Goal: Task Accomplishment & Management: Manage account settings

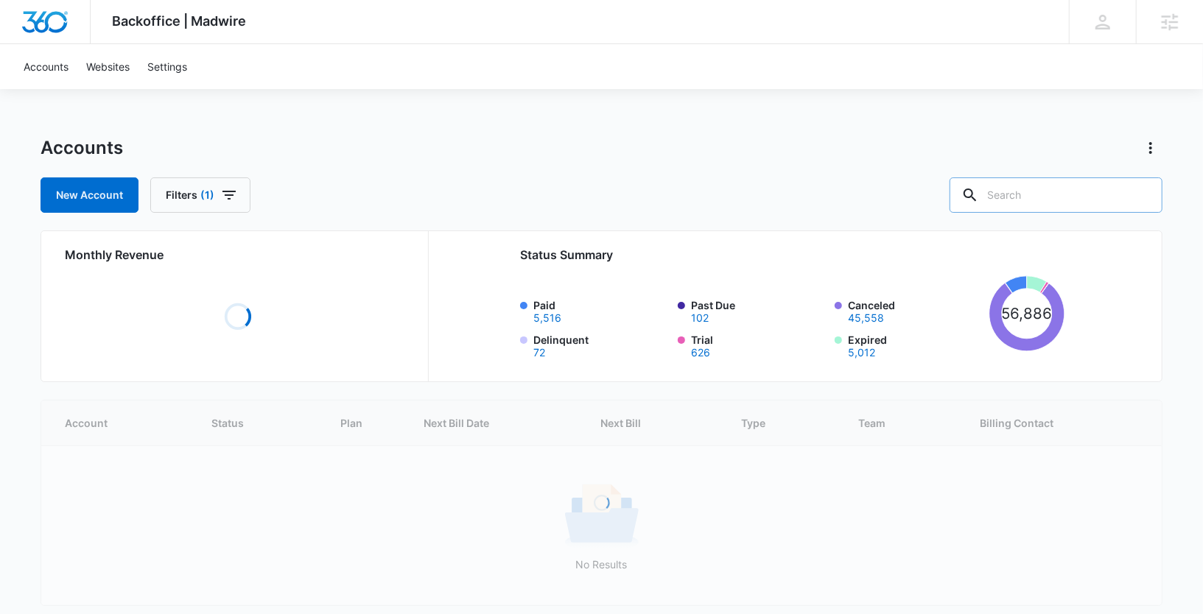
click at [1038, 196] on input "text" at bounding box center [1056, 195] width 213 height 35
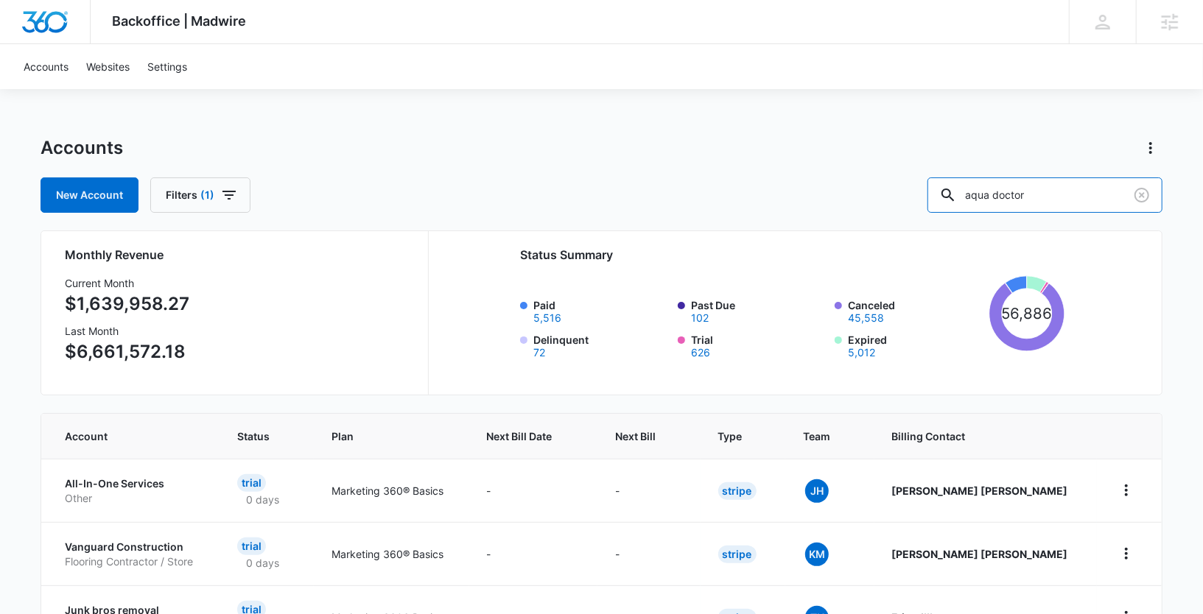
type input "aqua doctor"
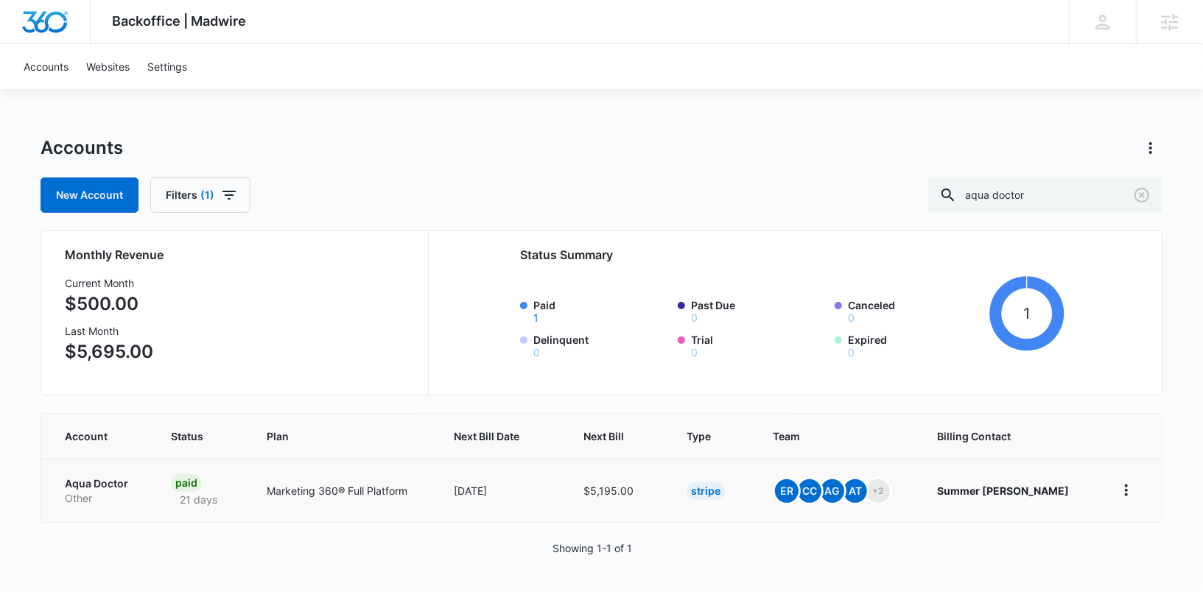
click at [77, 485] on p "Aqua Doctor" at bounding box center [100, 484] width 71 height 15
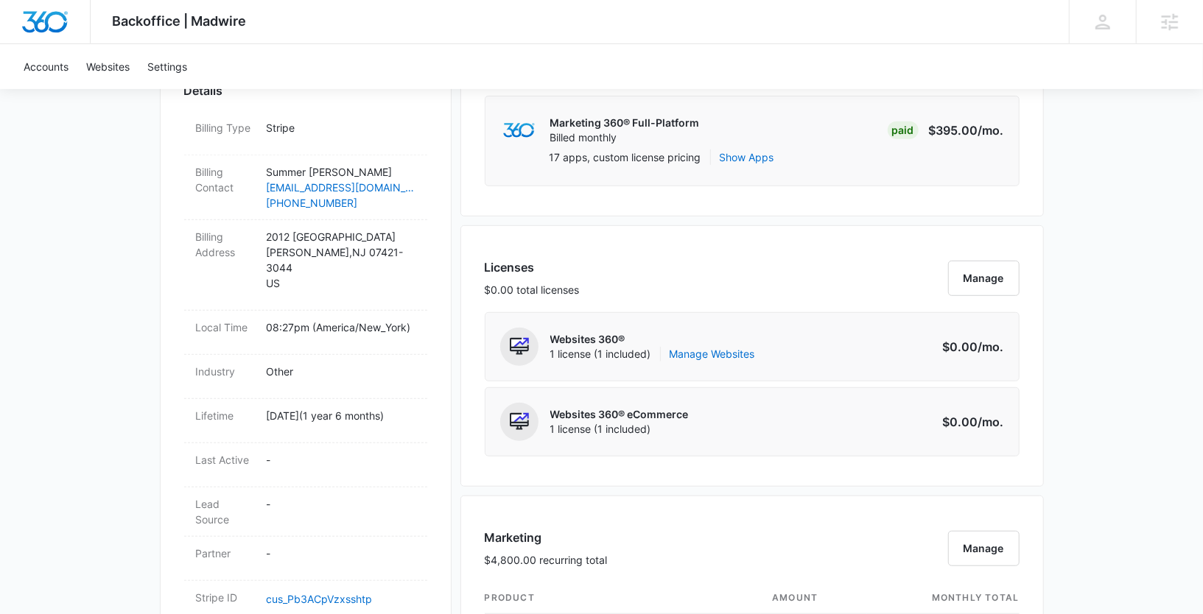
scroll to position [447, 0]
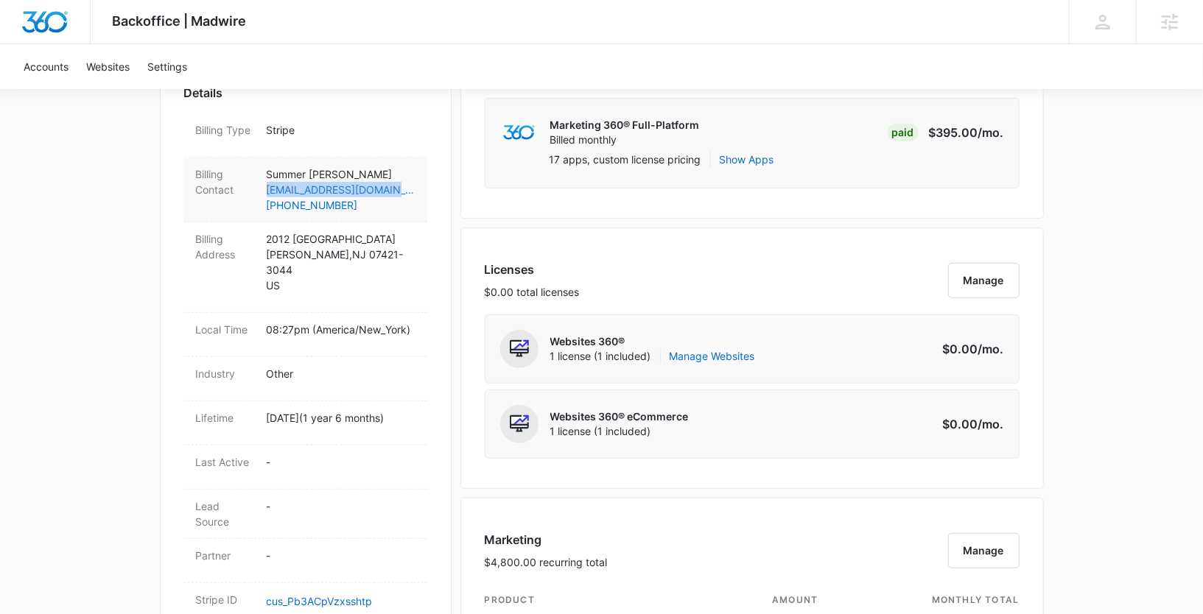
drag, startPoint x: 287, startPoint y: 188, endPoint x: 399, endPoint y: 189, distance: 111.3
click at [399, 189] on div "Billing Contact Summer [PERSON_NAME] [EMAIL_ADDRESS][DOMAIN_NAME] [PHONE_NUMBER]" at bounding box center [305, 190] width 243 height 65
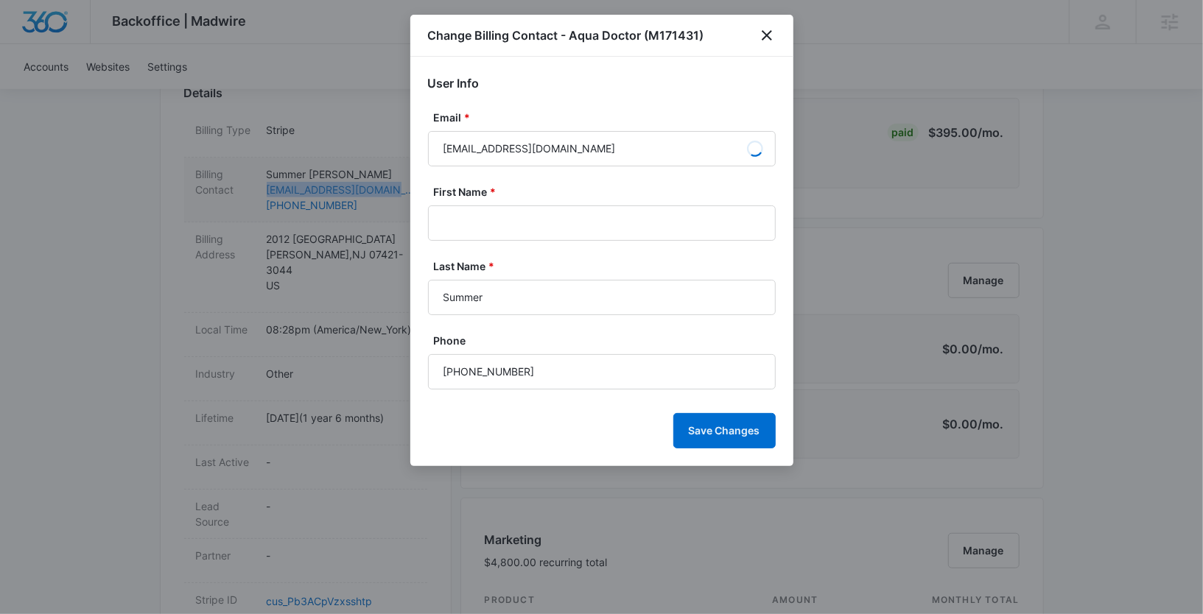
type input "Summer"
type input "[PERSON_NAME]"
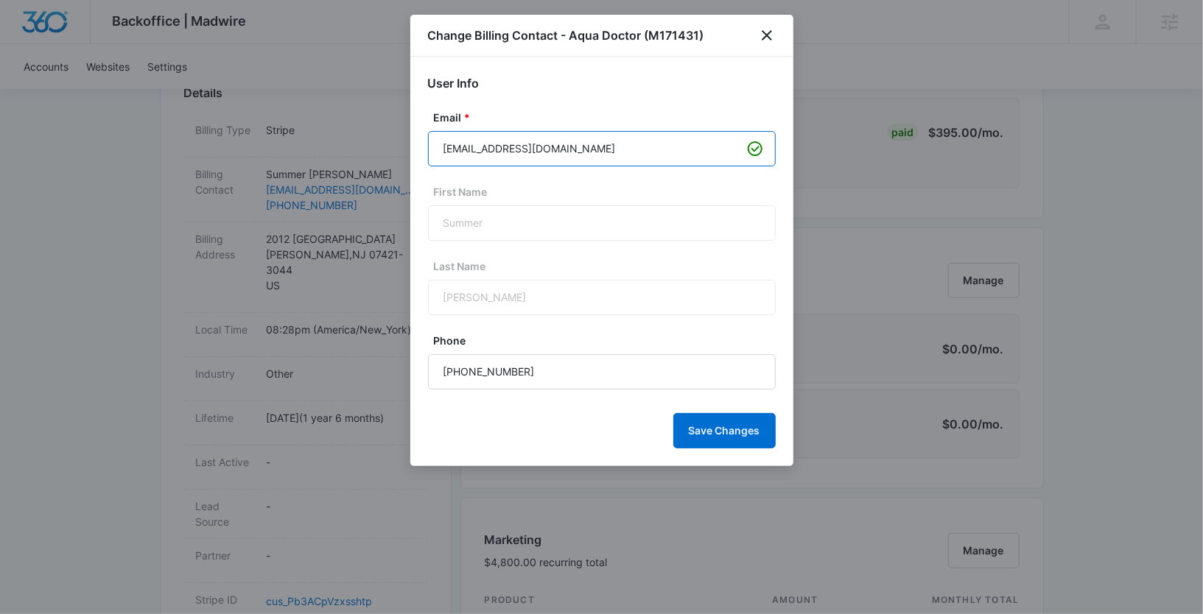
drag, startPoint x: 579, startPoint y: 150, endPoint x: 430, endPoint y: 153, distance: 149.6
click at [430, 153] on input "[EMAIL_ADDRESS][DOMAIN_NAME]" at bounding box center [602, 148] width 348 height 35
click at [763, 37] on icon "close" at bounding box center [767, 36] width 18 height 18
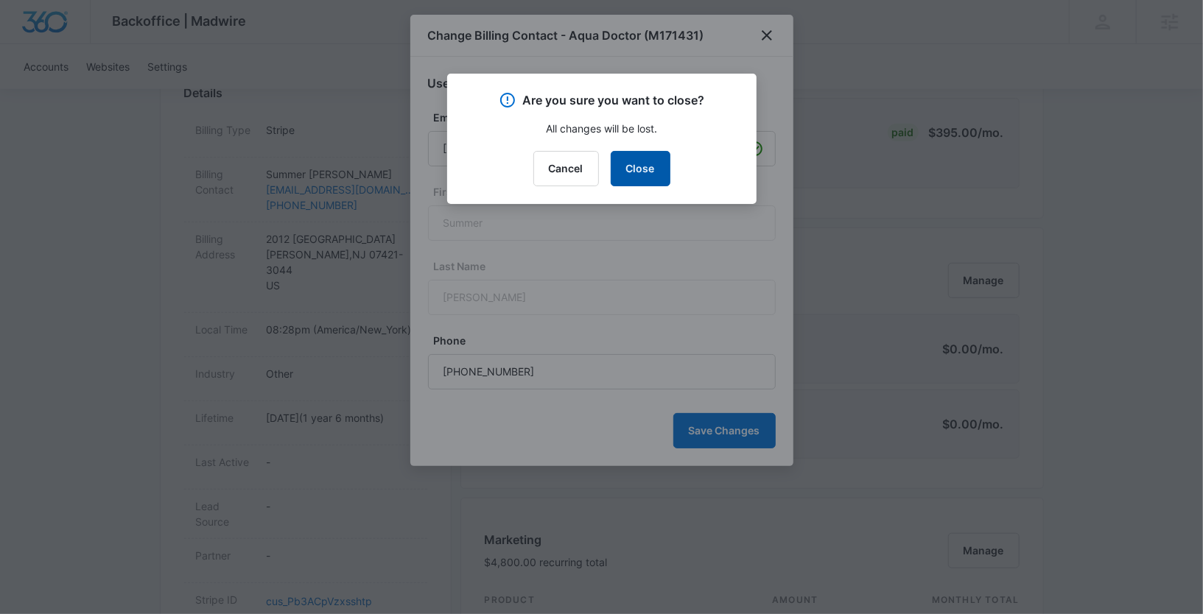
click at [638, 173] on button "Close" at bounding box center [641, 168] width 60 height 35
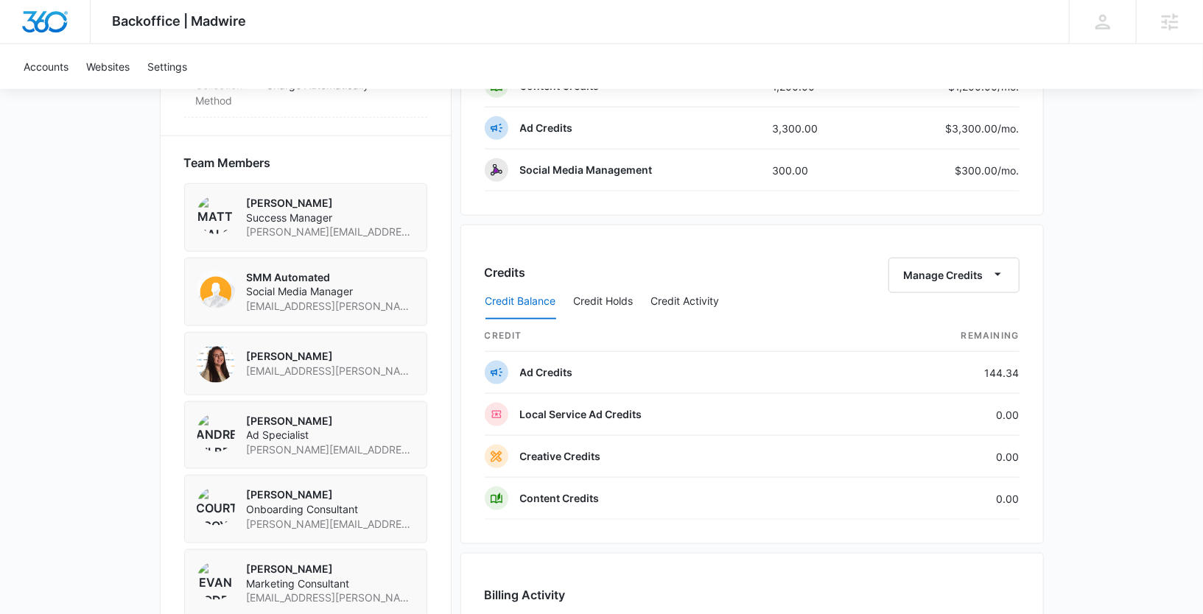
scroll to position [999, 0]
